Goal: Task Accomplishment & Management: Complete application form

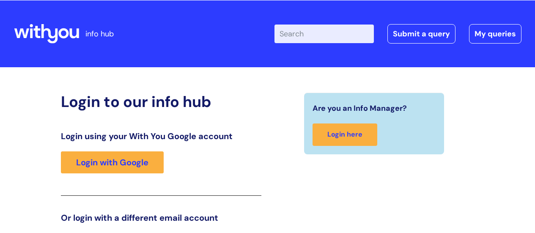
scroll to position [129, 0]
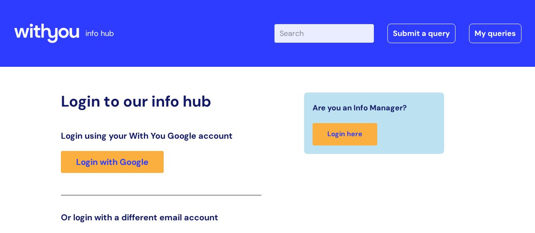
scroll to position [129, 0]
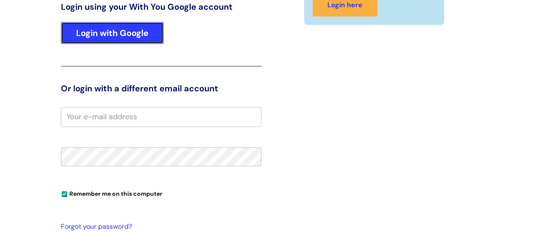
click at [115, 35] on link "Login with Google" at bounding box center [112, 33] width 103 height 22
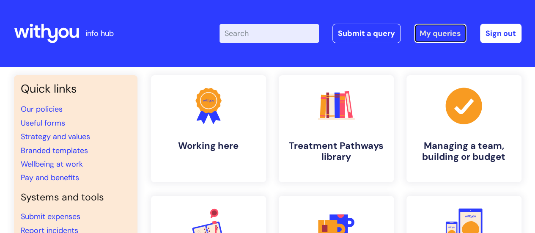
click at [443, 33] on link "My queries" at bounding box center [440, 33] width 52 height 19
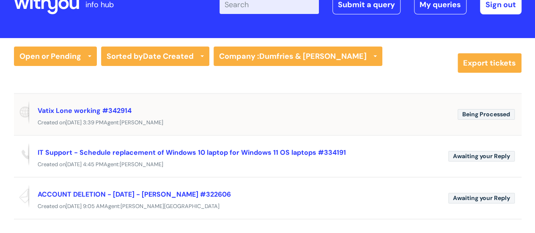
scroll to position [42, 0]
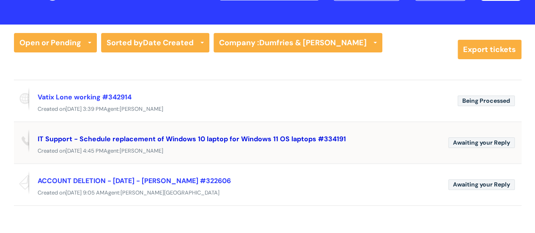
click at [110, 138] on link "IT Support - Schedule replacement of Windows 10 laptop for Windows 11 OS laptop…" at bounding box center [192, 139] width 308 height 9
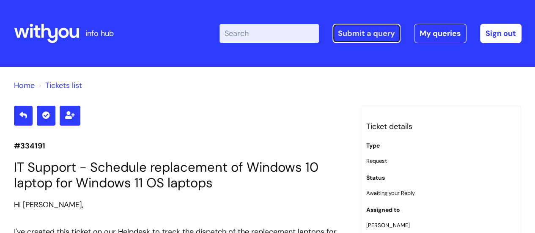
click at [372, 31] on link "Submit a query" at bounding box center [367, 33] width 68 height 19
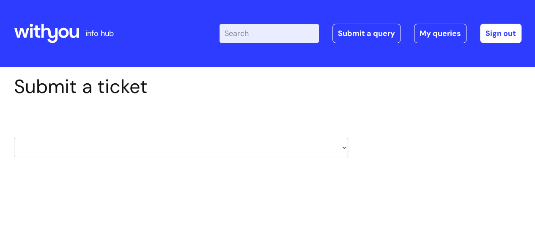
click at [118, 138] on div "HR / People IT and Support Clinical Drug Alerts Finance Accounts Data Support T…" at bounding box center [181, 138] width 334 height 40
click at [116, 151] on select "HR / People IT and Support Clinical Drug Alerts Finance Accounts Data Support T…" at bounding box center [181, 147] width 334 height 19
select select "it_and_support"
click at [14, 138] on select "HR / People IT and Support Clinical Drug Alerts Finance Accounts Data Support T…" at bounding box center [181, 147] width 334 height 19
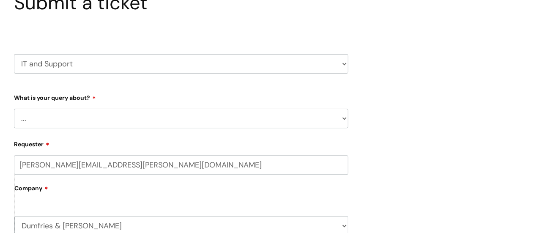
scroll to position [85, 0]
click at [167, 125] on select "... Mobile Phone Reset & MFA Accounts, Starters and Leavers IT Hardware issue I…" at bounding box center [181, 117] width 334 height 19
click at [164, 115] on select "... Mobile Phone Reset & MFA Accounts, Starters and Leavers IT Hardware issue I…" at bounding box center [181, 117] width 334 height 19
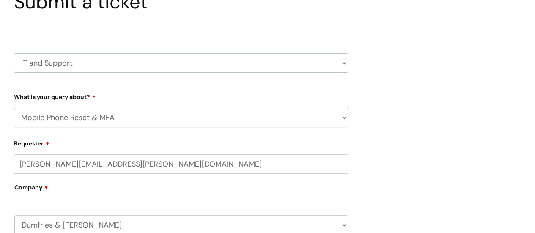
click at [14, 108] on select "... Mobile Phone Reset & MFA Accounts, Starters and Leavers IT Hardware issue I…" at bounding box center [181, 117] width 334 height 19
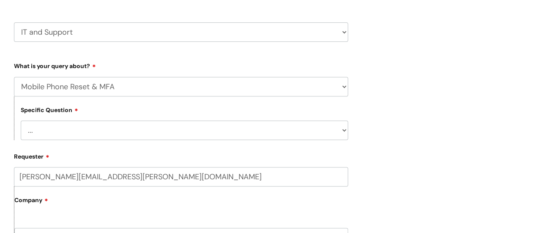
scroll to position [127, 0]
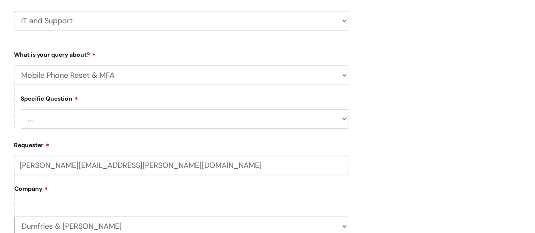
click at [99, 120] on select "... Support with Mobile Phone Reset & MFA" at bounding box center [185, 118] width 328 height 19
click at [447, 99] on div "Submit a ticket HR / People IT and Support Clinical Drug Alerts Finance Account…" at bounding box center [268, 237] width 520 height 578
click at [165, 113] on select "... Support with Mobile Phone Reset & MFA" at bounding box center [185, 118] width 328 height 19
click at [176, 77] on select "... Mobile Phone Reset & MFA Accounts, Starters and Leavers IT Hardware issue I…" at bounding box center [181, 75] width 334 height 19
select select "Something Else"
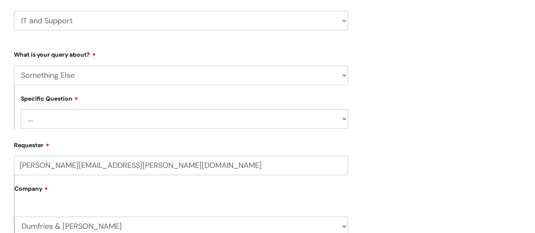
click at [14, 66] on select "... Mobile Phone Reset & MFA Accounts, Starters and Leavers IT Hardware issue I…" at bounding box center [181, 75] width 334 height 19
click at [170, 116] on select "... My problem is not listed" at bounding box center [185, 118] width 328 height 19
select select "My problem is not listed"
click at [21, 110] on select "... My problem is not listed" at bounding box center [185, 118] width 328 height 19
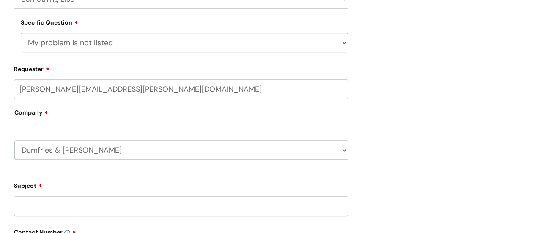
scroll to position [212, 0]
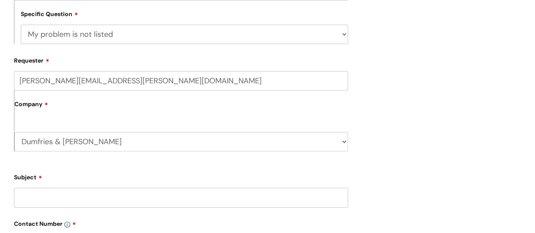
click at [113, 120] on div "Company Dumfries & Galloway WithYou Current Staff" at bounding box center [181, 121] width 334 height 61
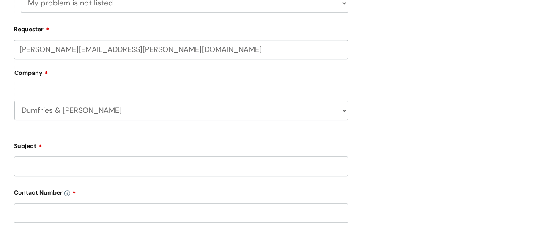
scroll to position [254, 0]
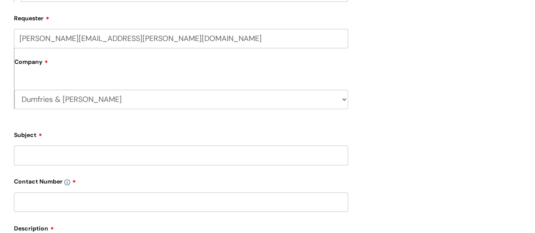
click at [100, 156] on input "Subject" at bounding box center [181, 155] width 334 height 19
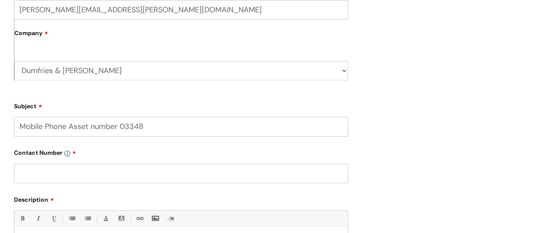
scroll to position [296, 0]
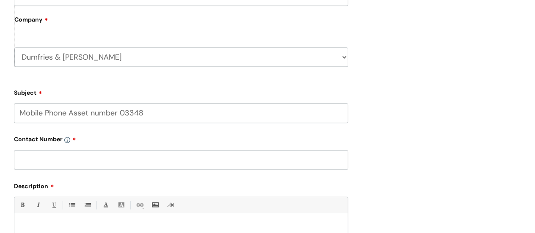
type input "Mobile Phone Asset number 03348"
click at [116, 165] on input "text" at bounding box center [181, 159] width 334 height 19
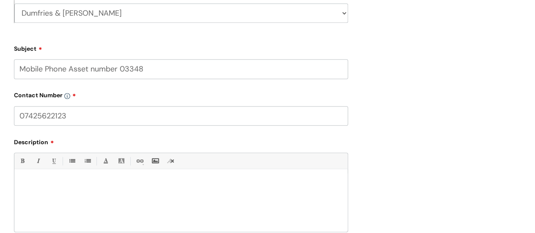
scroll to position [381, 0]
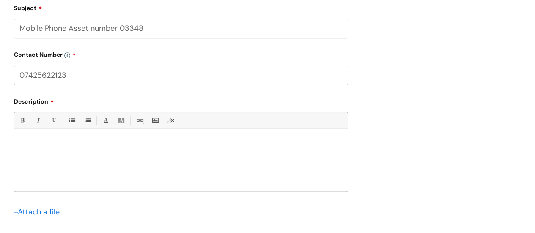
type input "07425622123"
click at [134, 158] on div at bounding box center [180, 162] width 333 height 58
click at [74, 145] on p "Hi," at bounding box center [181, 143] width 321 height 8
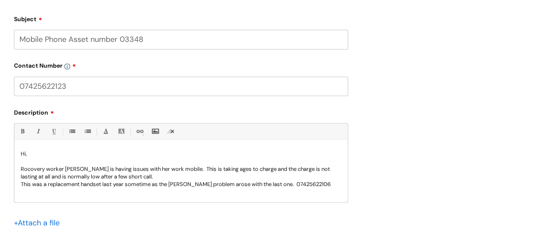
scroll to position [423, 0]
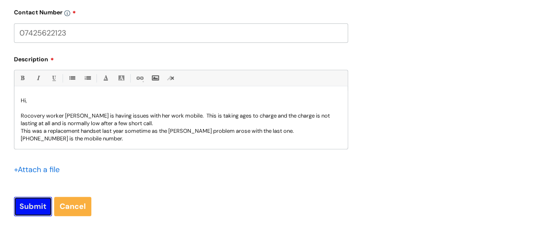
click at [36, 208] on input "Submit" at bounding box center [33, 206] width 38 height 19
type input "Please Wait..."
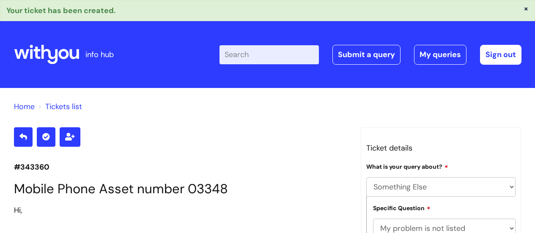
select select "Something Else"
select select "My problem is not listed"
